Goal: Register for event/course

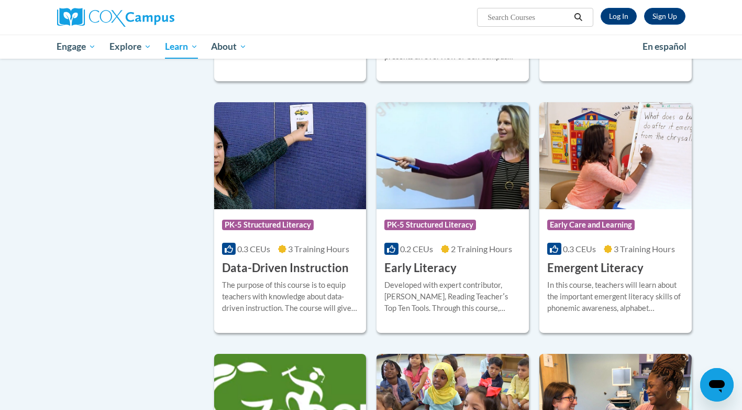
scroll to position [943, 0]
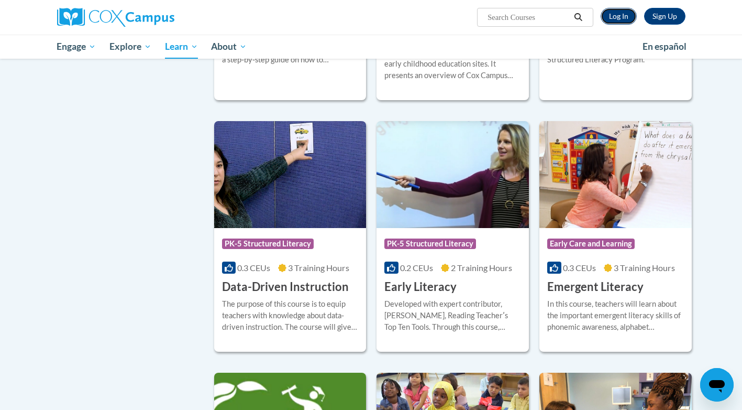
click at [621, 16] on link "Log In" at bounding box center [619, 16] width 36 height 17
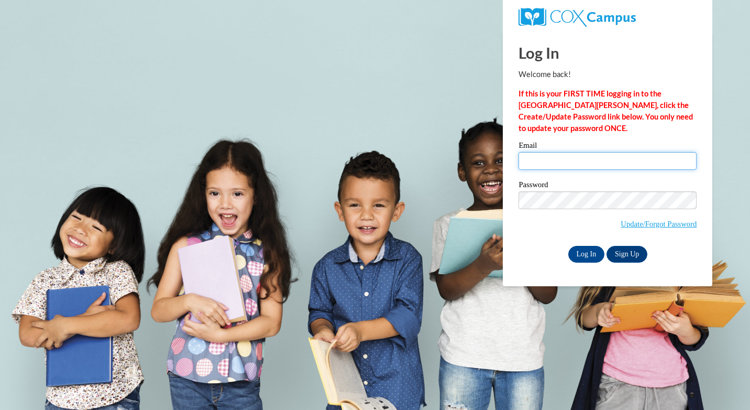
click at [554, 160] on input "Email" at bounding box center [607, 161] width 178 height 18
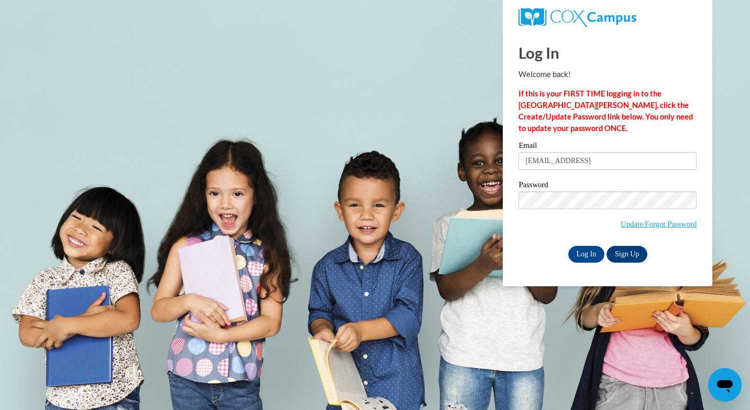
type input "florencescruggs98@gmail.com"
click at [584, 254] on input "Log In" at bounding box center [586, 254] width 37 height 17
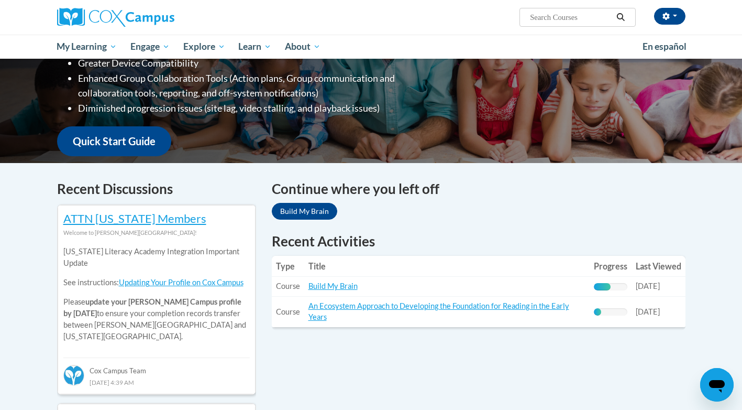
scroll to position [209, 0]
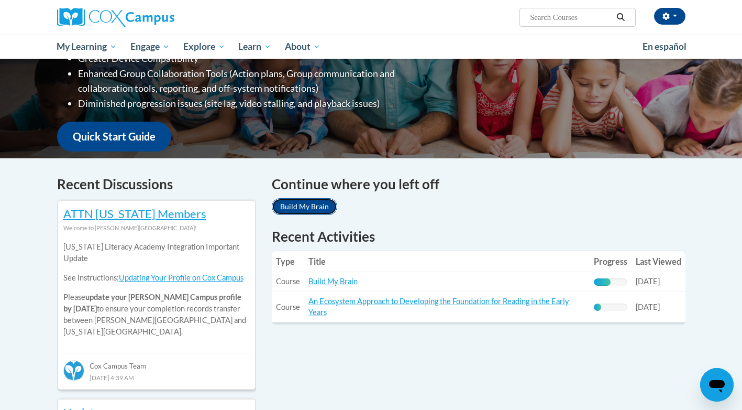
click at [304, 206] on link "Build My Brain" at bounding box center [304, 206] width 65 height 17
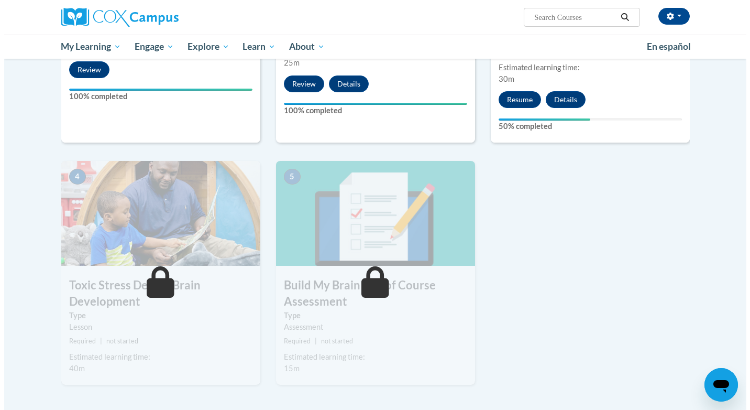
scroll to position [383, 0]
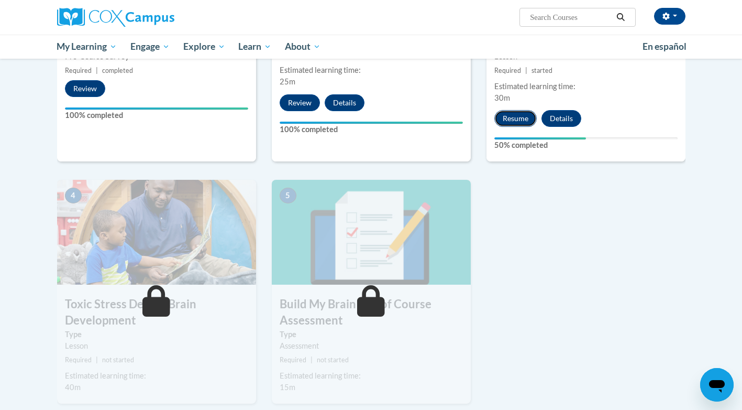
click at [513, 118] on button "Resume" at bounding box center [515, 118] width 42 height 17
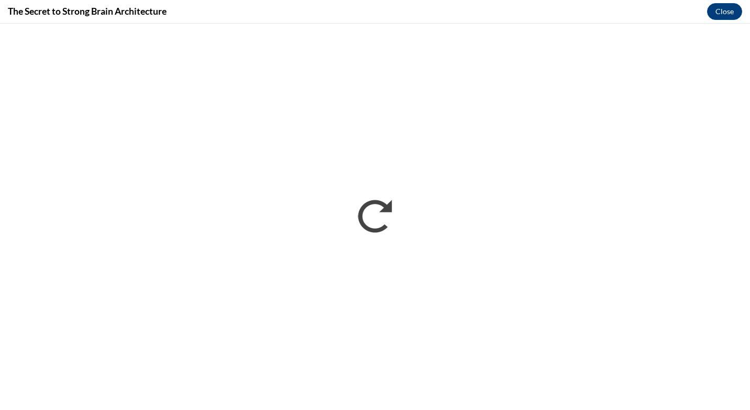
scroll to position [0, 0]
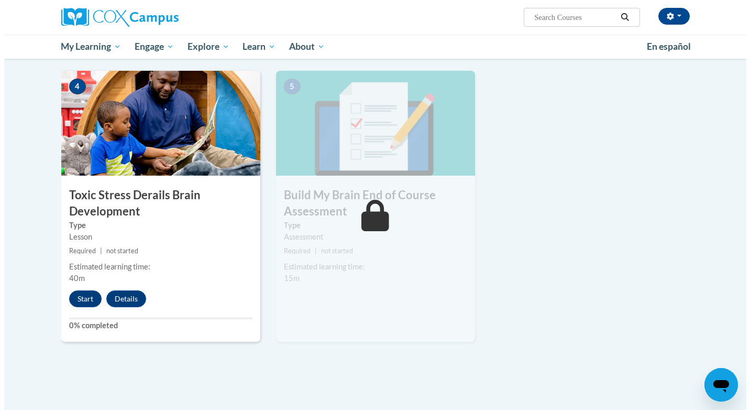
scroll to position [524, 0]
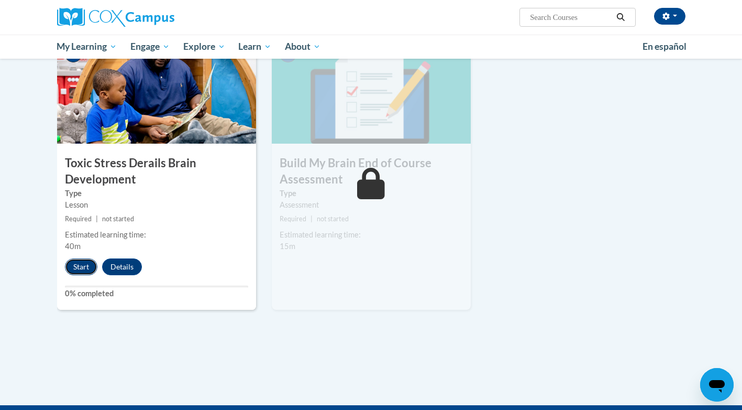
click at [75, 272] on button "Start" at bounding box center [81, 266] width 32 height 17
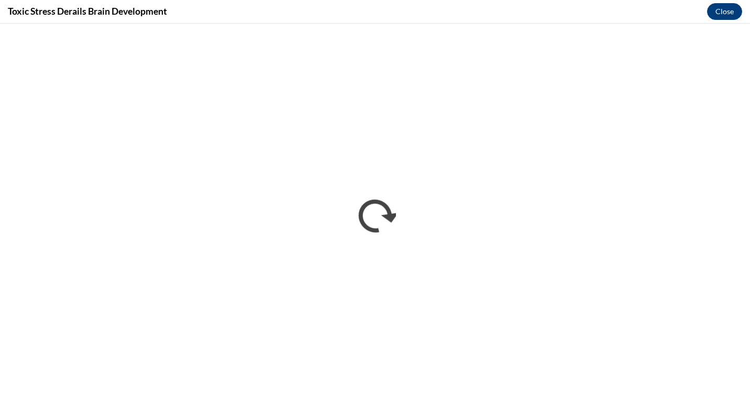
scroll to position [0, 0]
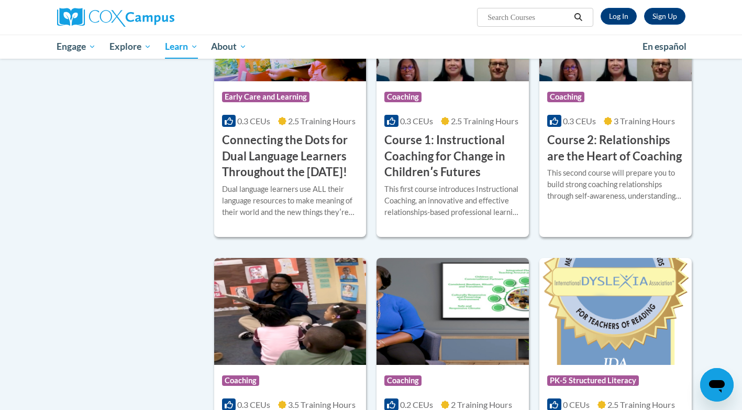
scroll to position [524, 0]
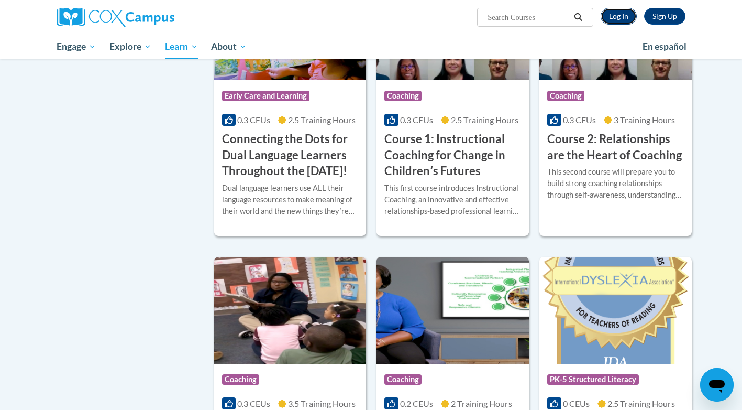
click at [621, 20] on link "Log In" at bounding box center [619, 16] width 36 height 17
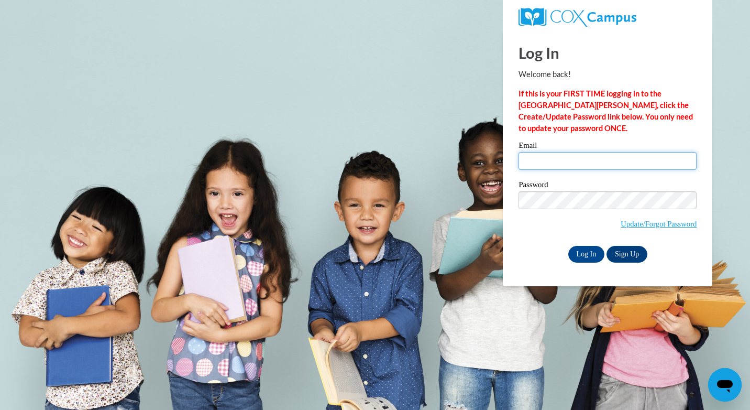
type input "florencescruggs98@gmail.com"
click at [721, 238] on body "Log In Welcome back! If this is your FIRST TIME logging in to the NEW Cox Campu…" at bounding box center [375, 205] width 750 height 410
click at [593, 249] on input "Log In" at bounding box center [586, 254] width 37 height 17
click at [589, 256] on input "Log In" at bounding box center [586, 254] width 37 height 17
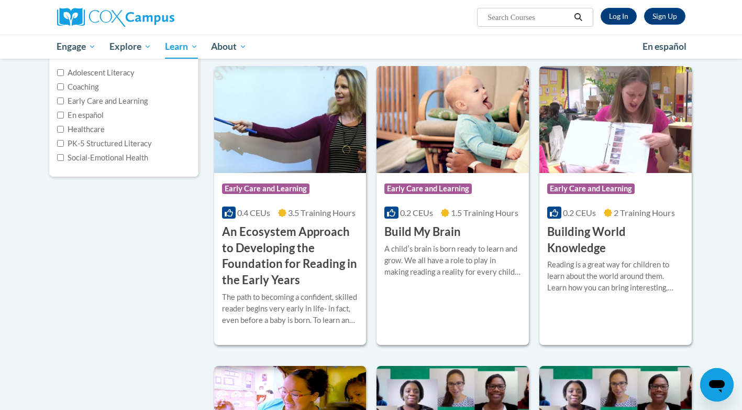
scroll to position [105, 0]
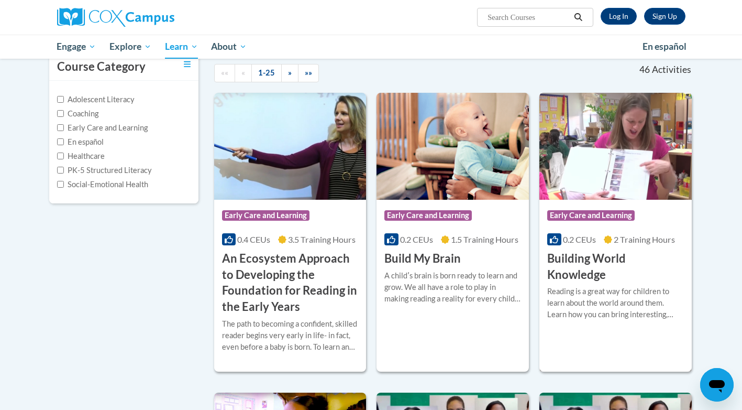
click at [592, 174] on img at bounding box center [615, 146] width 152 height 107
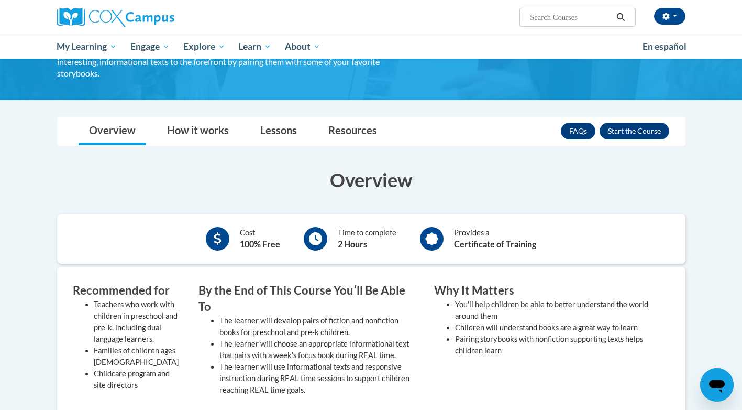
scroll to position [105, 0]
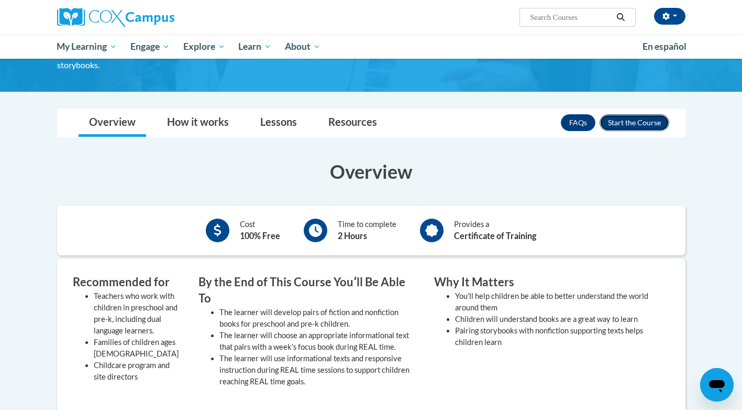
click at [625, 122] on button "Enroll" at bounding box center [635, 122] width 70 height 17
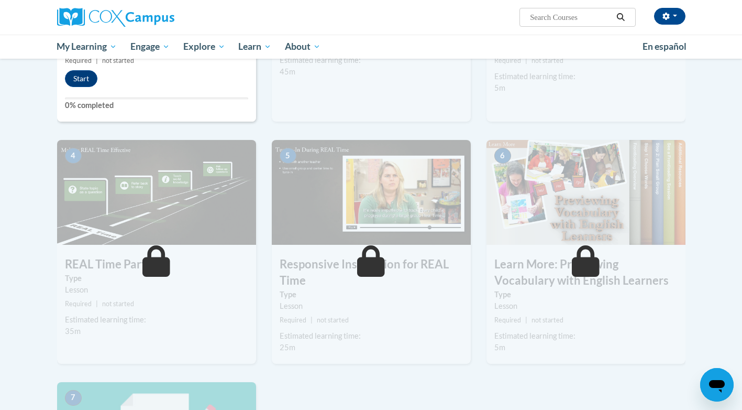
scroll to position [385, 0]
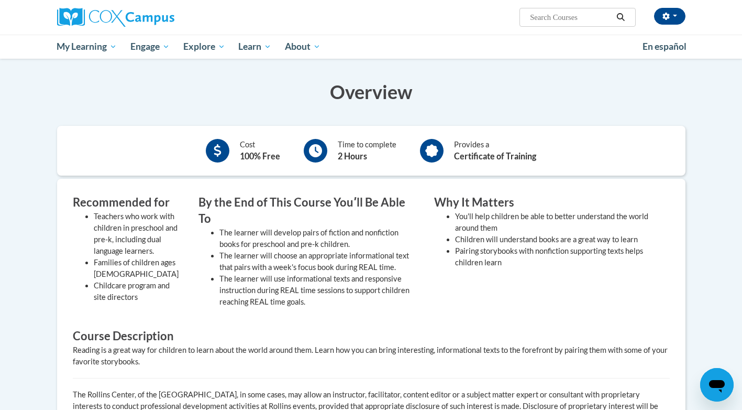
scroll to position [105, 0]
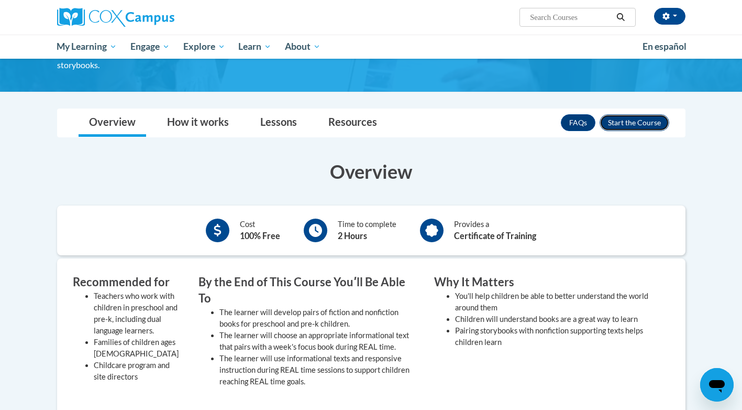
click at [628, 119] on button "Enroll" at bounding box center [635, 122] width 70 height 17
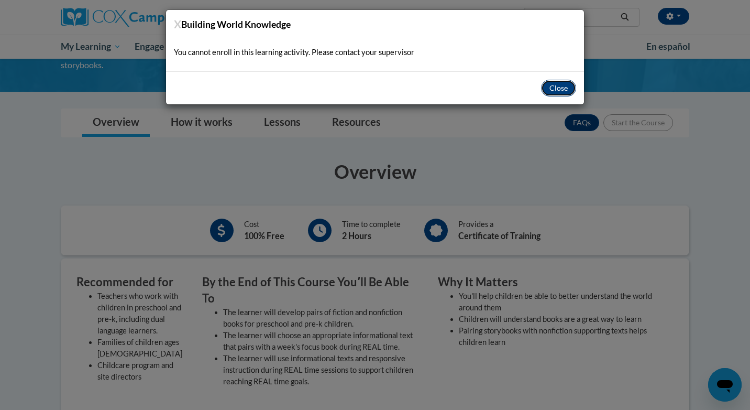
click at [565, 82] on button "Close" at bounding box center [558, 88] width 35 height 17
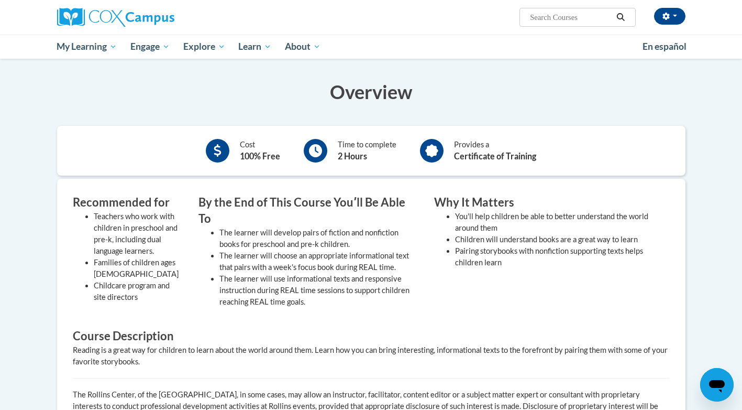
scroll to position [105, 0]
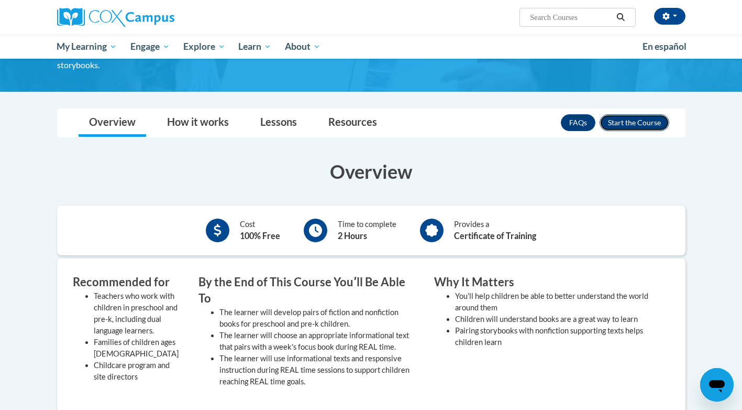
click at [636, 126] on button "Enroll" at bounding box center [635, 122] width 70 height 17
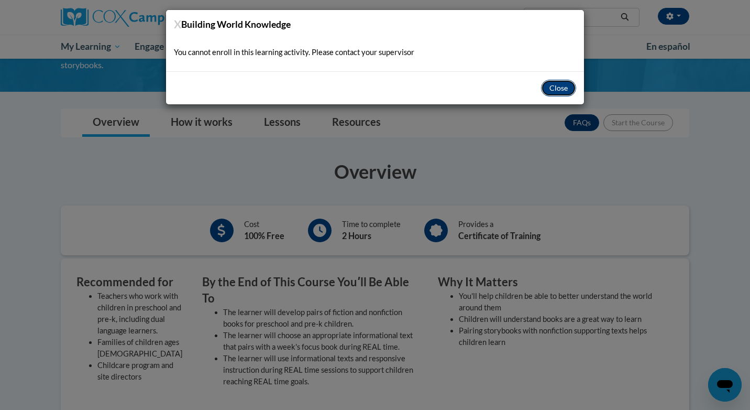
click at [552, 88] on button "Close" at bounding box center [558, 88] width 35 height 17
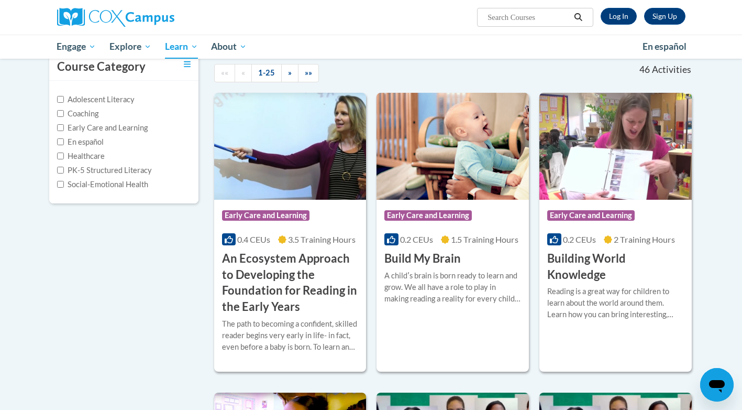
scroll to position [157, 0]
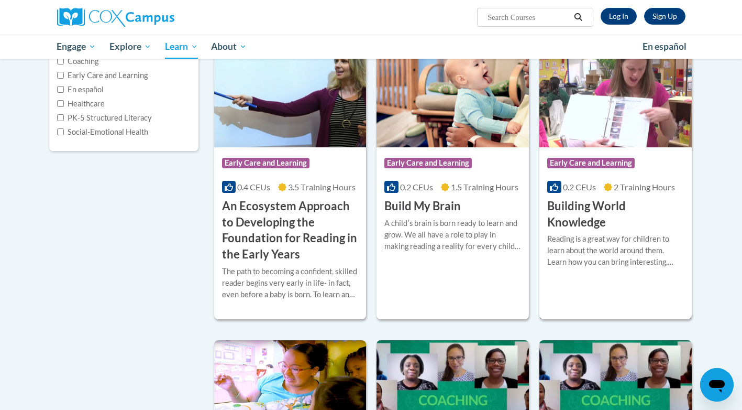
click at [591, 203] on h3 "Building World Knowledge" at bounding box center [615, 214] width 137 height 32
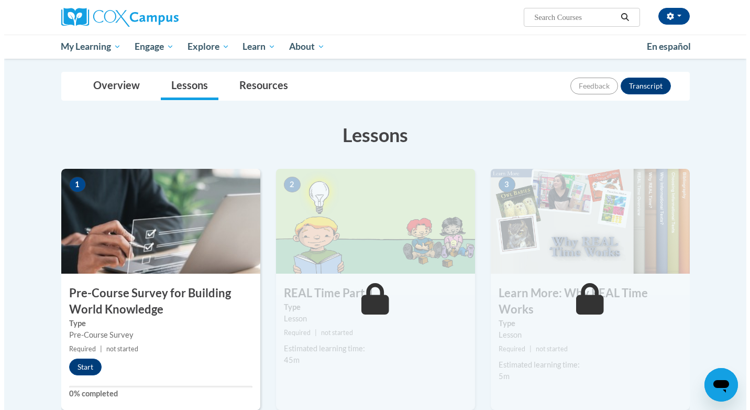
scroll to position [157, 0]
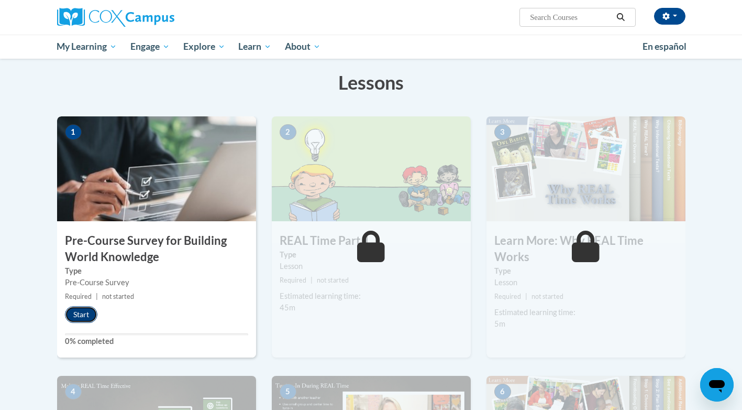
click at [86, 314] on button "Start" at bounding box center [81, 314] width 32 height 17
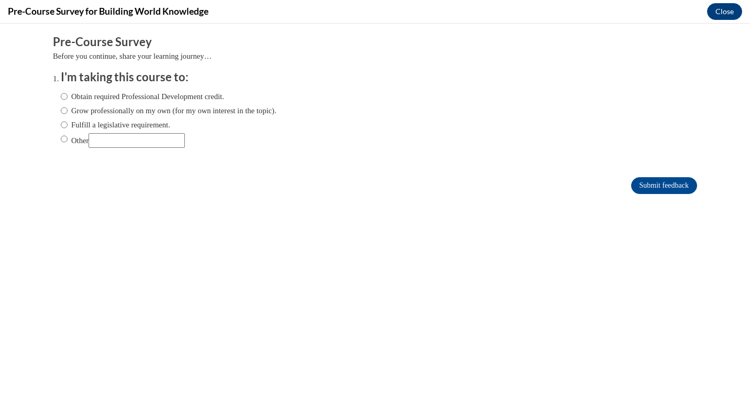
scroll to position [0, 0]
click at [61, 96] on input "Obtain required Professional Development credit." at bounding box center [64, 97] width 7 height 12
radio input "true"
click at [645, 184] on input "Submit feedback" at bounding box center [664, 185] width 66 height 17
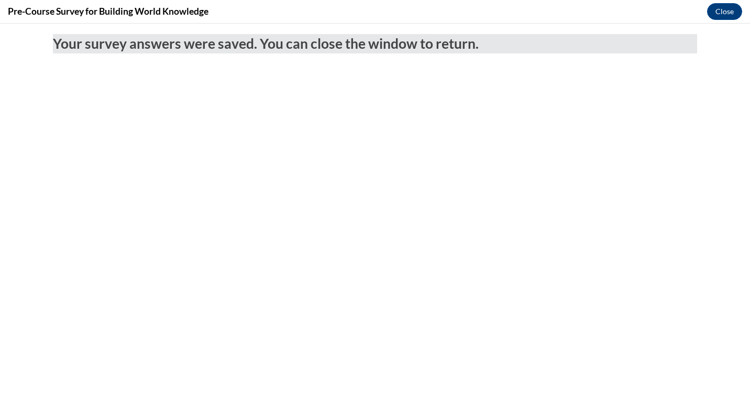
click at [473, 205] on body "Your survey answers were saved. You can close the window to return." at bounding box center [375, 217] width 750 height 386
click at [716, 9] on button "Close" at bounding box center [724, 11] width 35 height 17
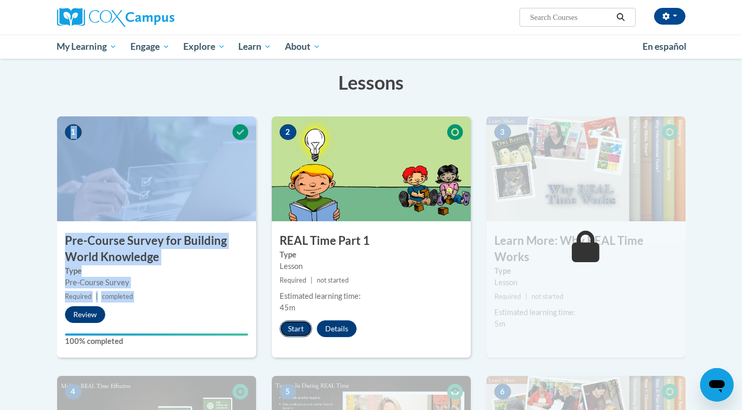
click at [290, 329] on button "Start" at bounding box center [296, 328] width 32 height 17
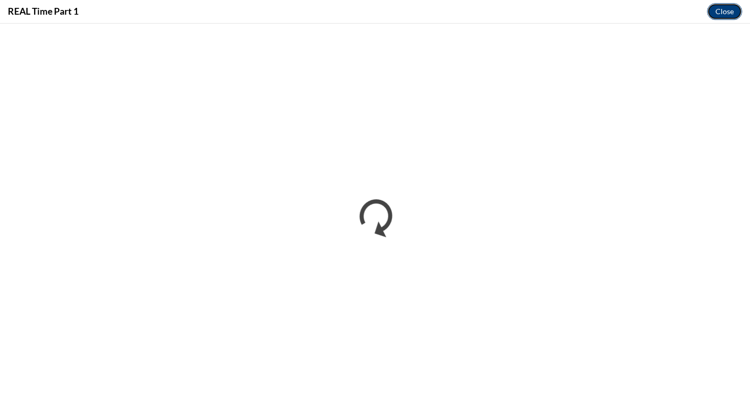
click at [722, 15] on button "Close" at bounding box center [724, 11] width 35 height 17
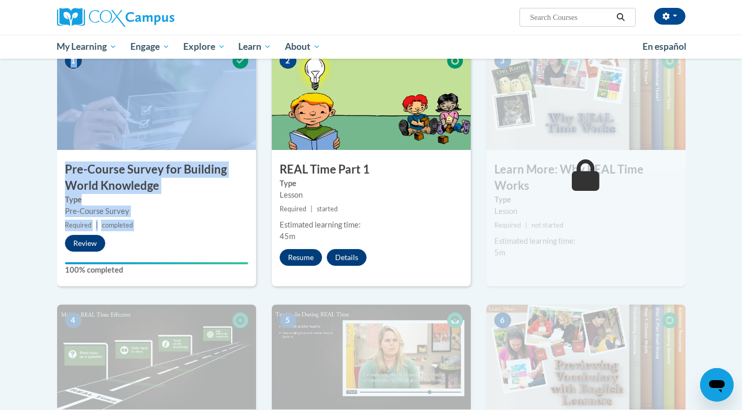
scroll to position [209, 0]
